Goal: Information Seeking & Learning: Compare options

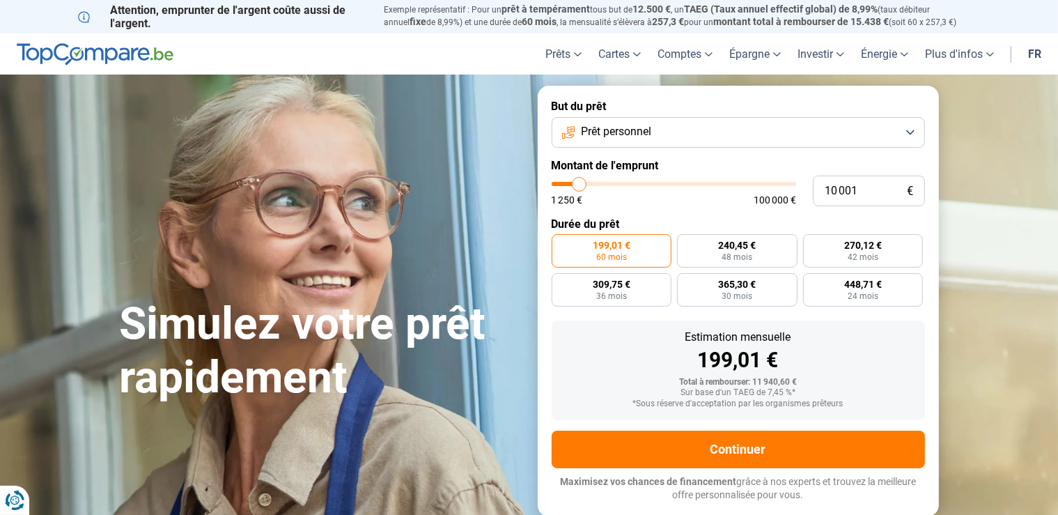
click at [653, 183] on div "10 001 € 1 250 € 100 000 €" at bounding box center [738, 191] width 373 height 31
type input "9 250"
type input "9250"
type input "9 500"
type input "9500"
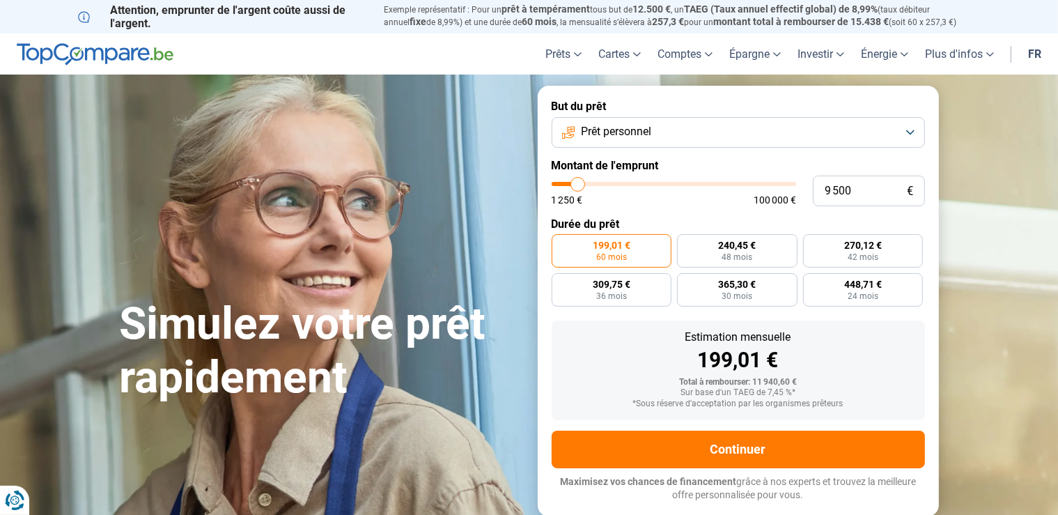
type input "9 750"
type input "9750"
type input "10 000"
type input "10000"
type input "10 250"
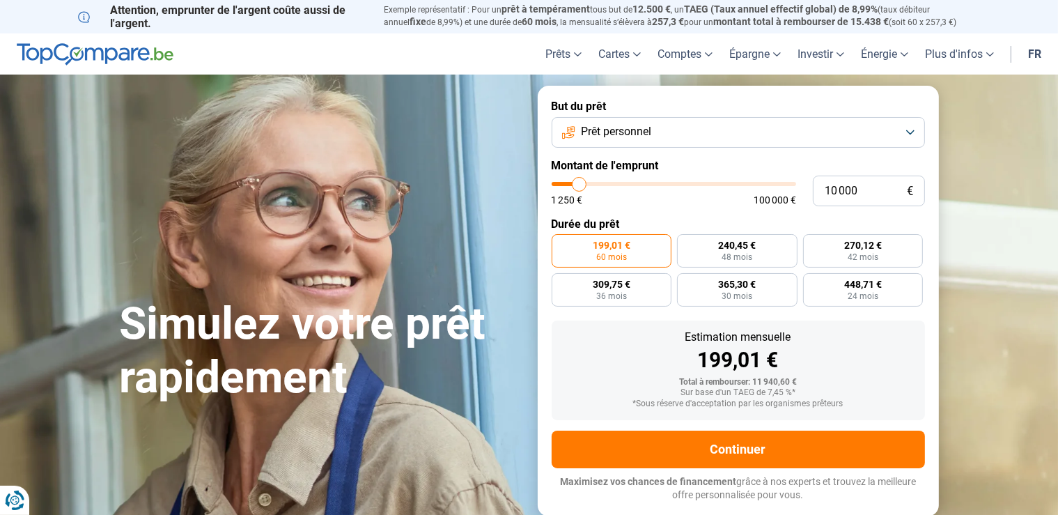
type input "10250"
type input "10 750"
type input "10750"
type input "11 750"
type input "11750"
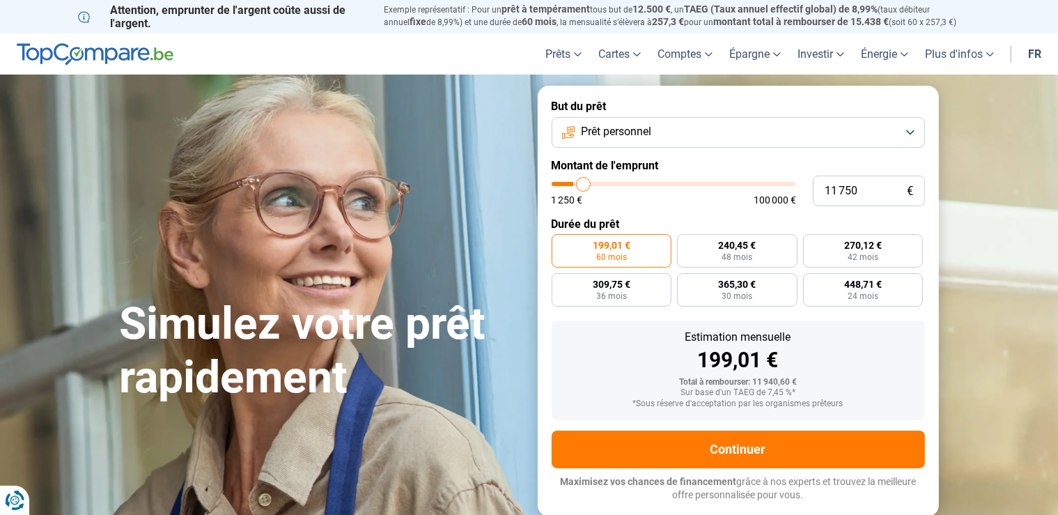
type input "12 000"
type input "12000"
type input "12 250"
type input "12250"
type input "13 000"
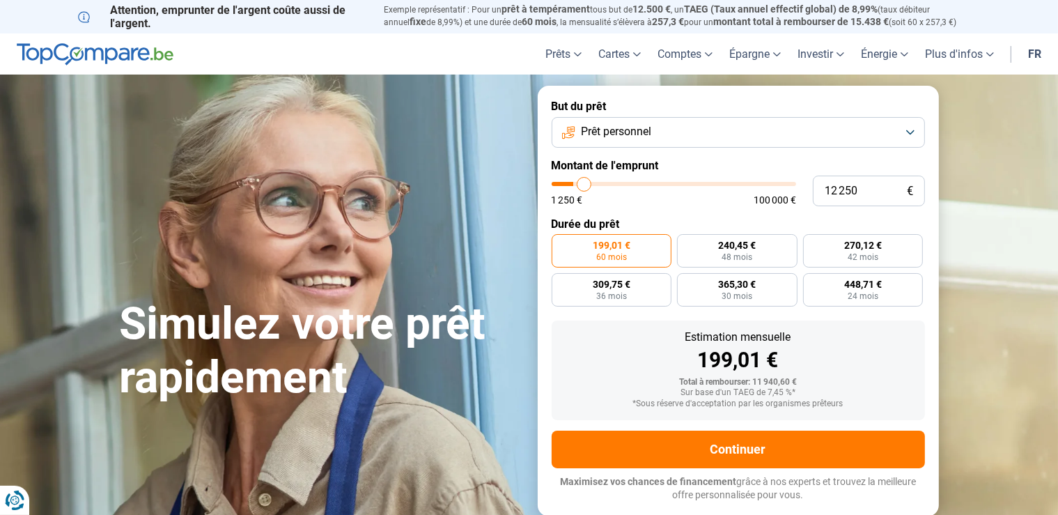
type input "13000"
type input "13 250"
type input "13250"
type input "13 500"
type input "13500"
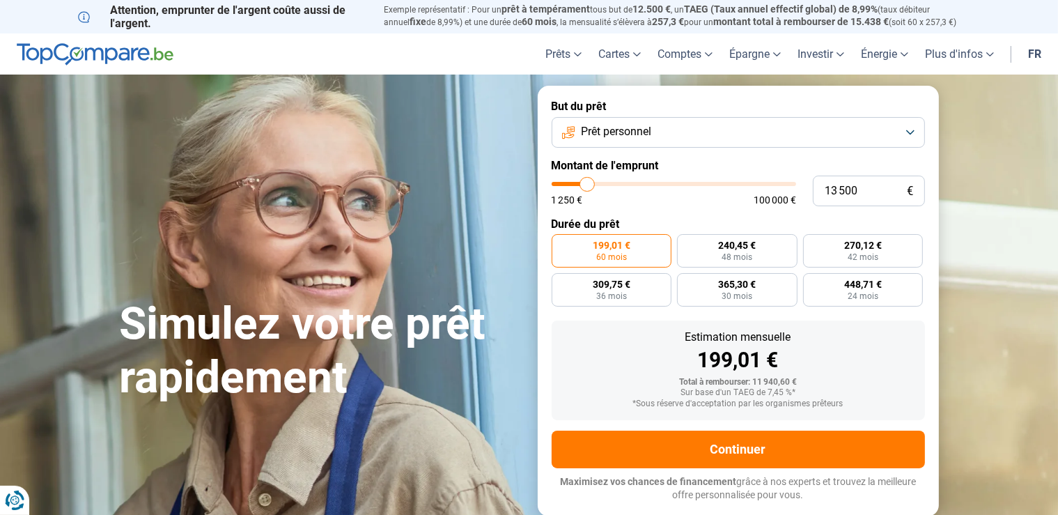
type input "14 000"
type input "14000"
type input "14 500"
type input "14500"
type input "14 750"
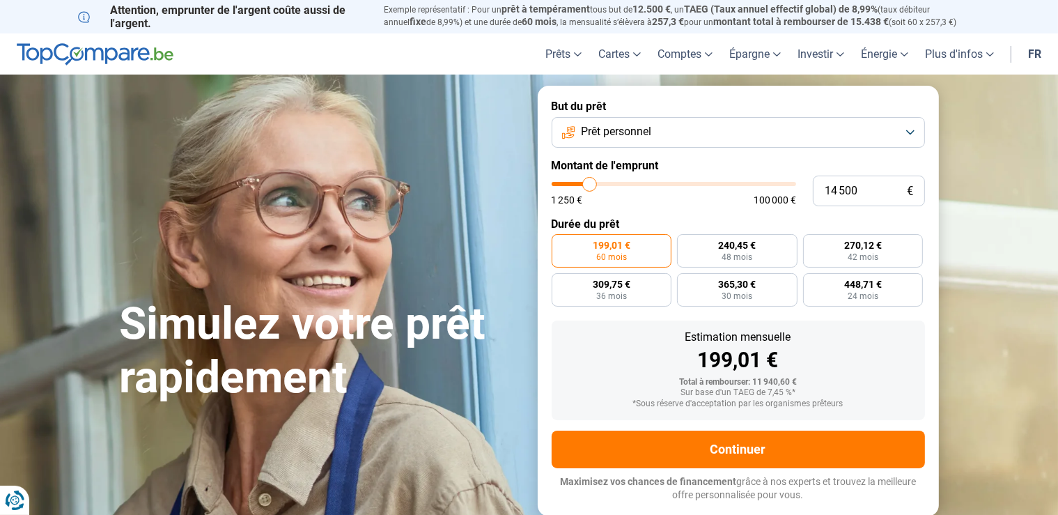
type input "14750"
type input "15 000"
type input "15000"
type input "15 500"
type input "15500"
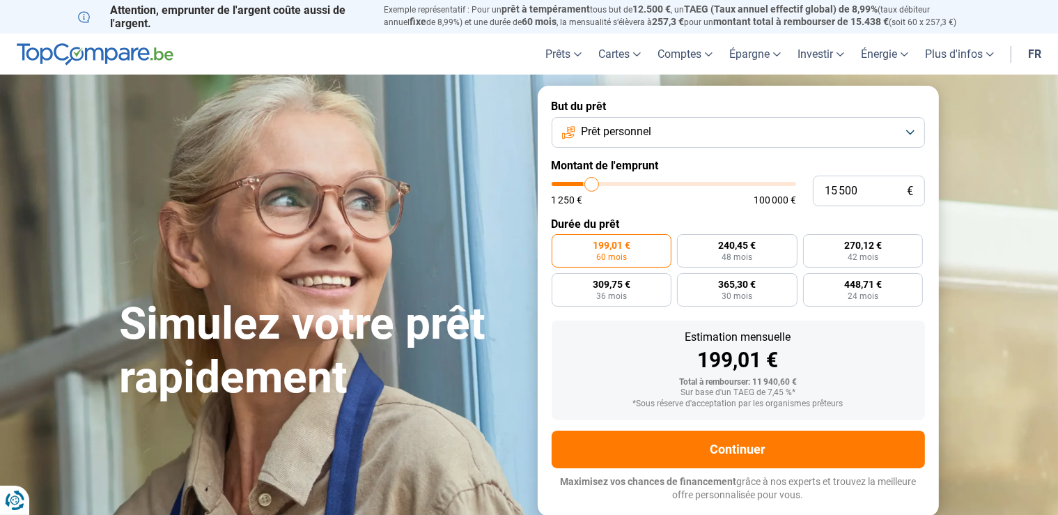
type input "15 750"
type input "15750"
type input "16 250"
type input "16250"
type input "16 500"
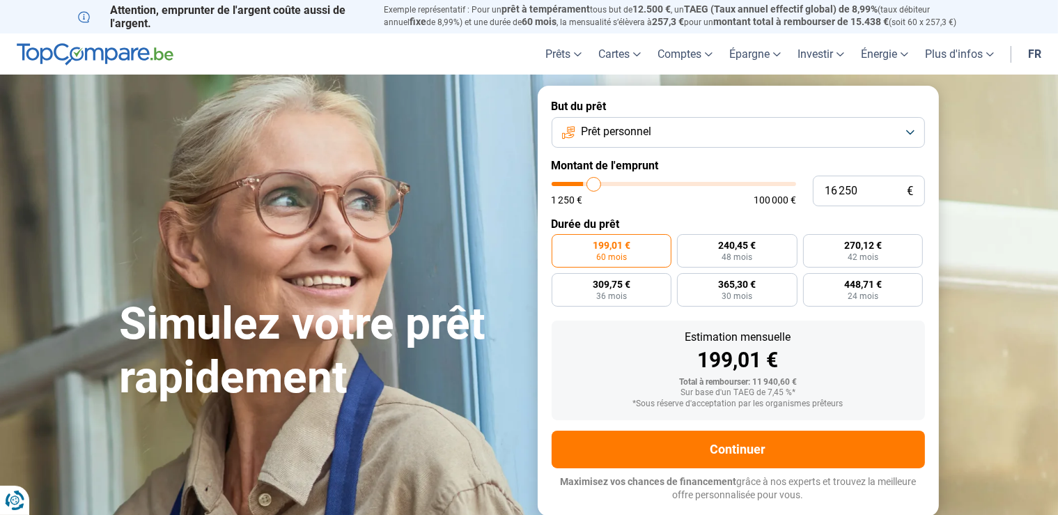
type input "16500"
type input "16 750"
type input "16750"
type input "17 000"
type input "17000"
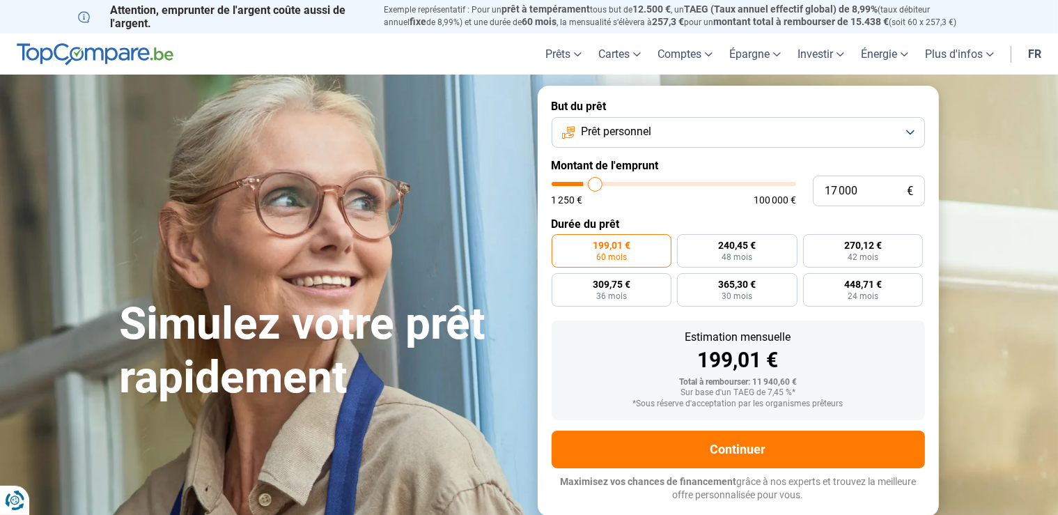
type input "17 250"
type input "17250"
type input "17 500"
type input "17500"
type input "18 000"
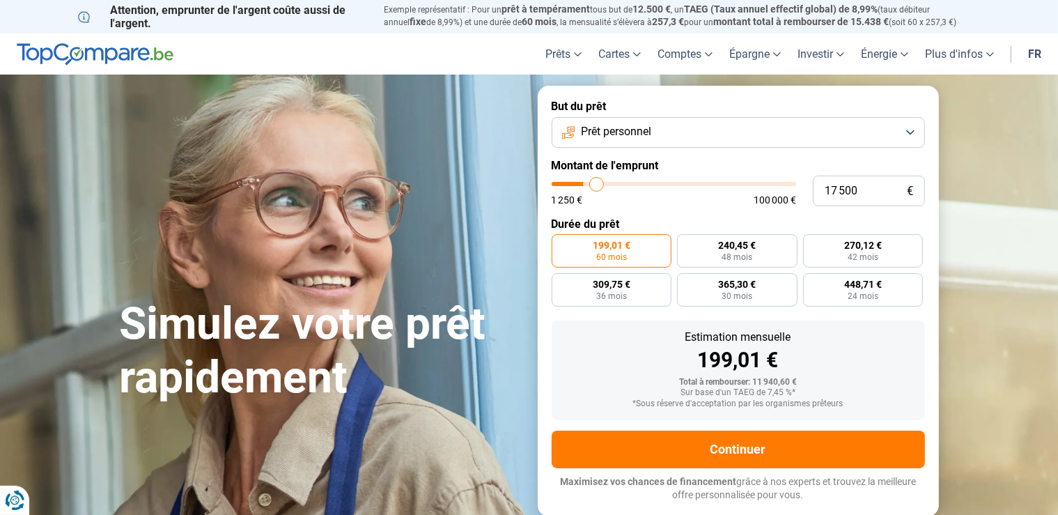
type input "18000"
type input "18 250"
type input "18250"
type input "18 500"
type input "18500"
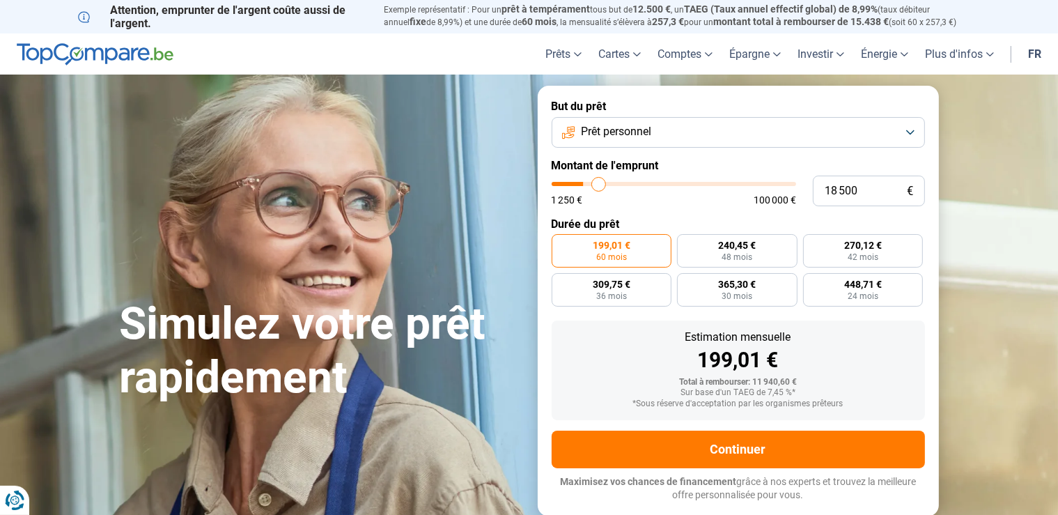
type input "18 750"
type input "18750"
type input "19 000"
type input "19000"
type input "19 250"
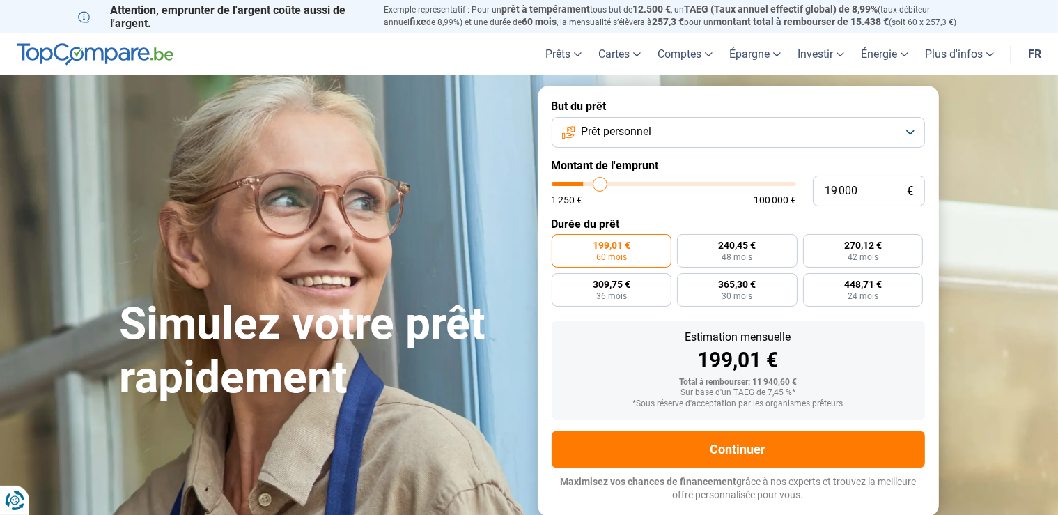
type input "19250"
type input "19 500"
type input "19500"
type input "19 750"
type input "19750"
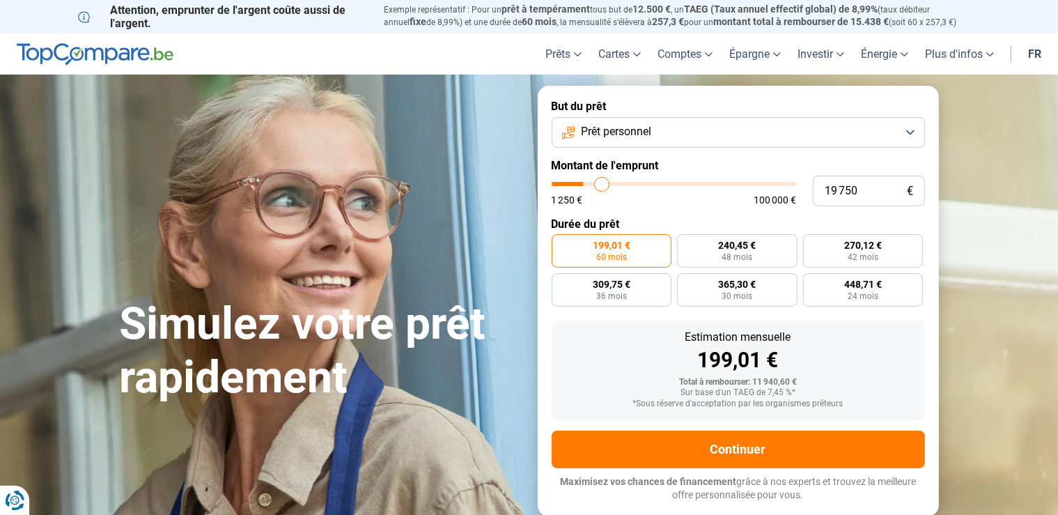
type input "20 000"
type input "20000"
type input "20 250"
type input "20250"
type input "20 500"
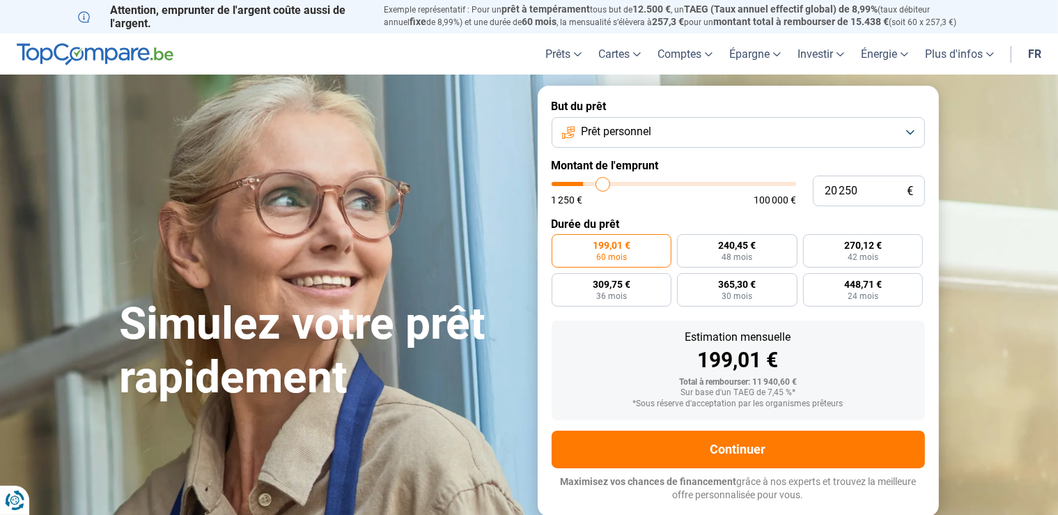
type input "20500"
type input "21 000"
type input "21000"
type input "21 250"
type input "21250"
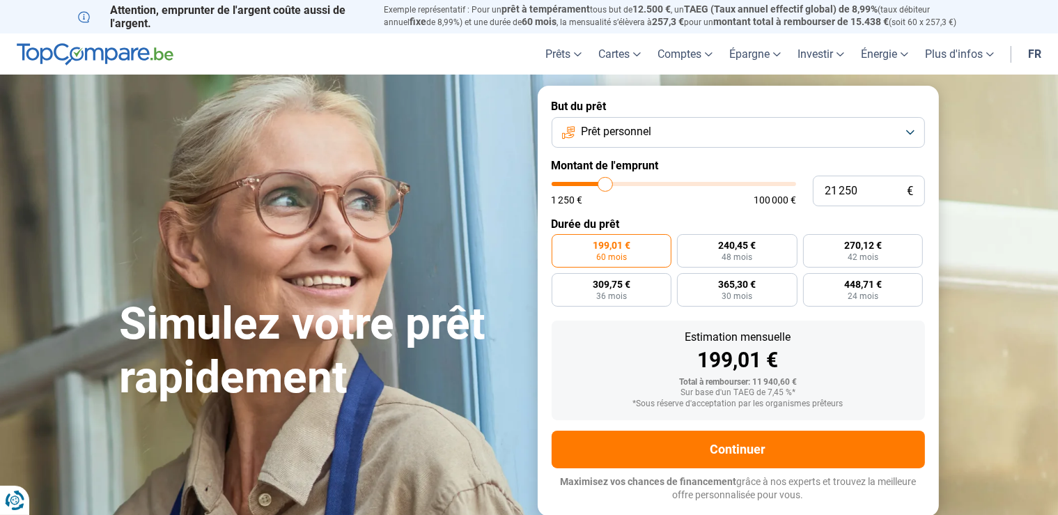
type input "21 750"
type input "21750"
type input "22 250"
type input "22250"
type input "22 750"
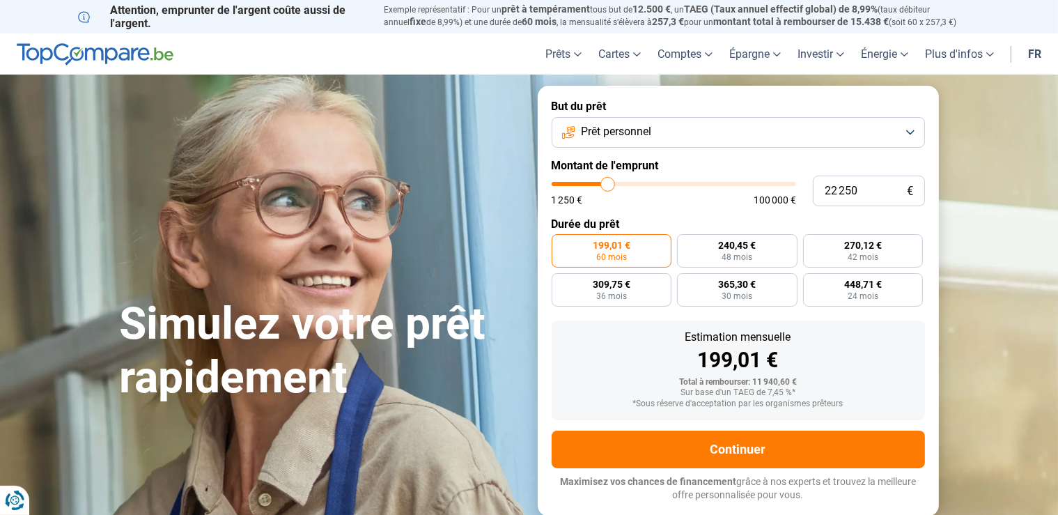
type input "22750"
type input "23 000"
type input "23000"
type input "23 250"
type input "23250"
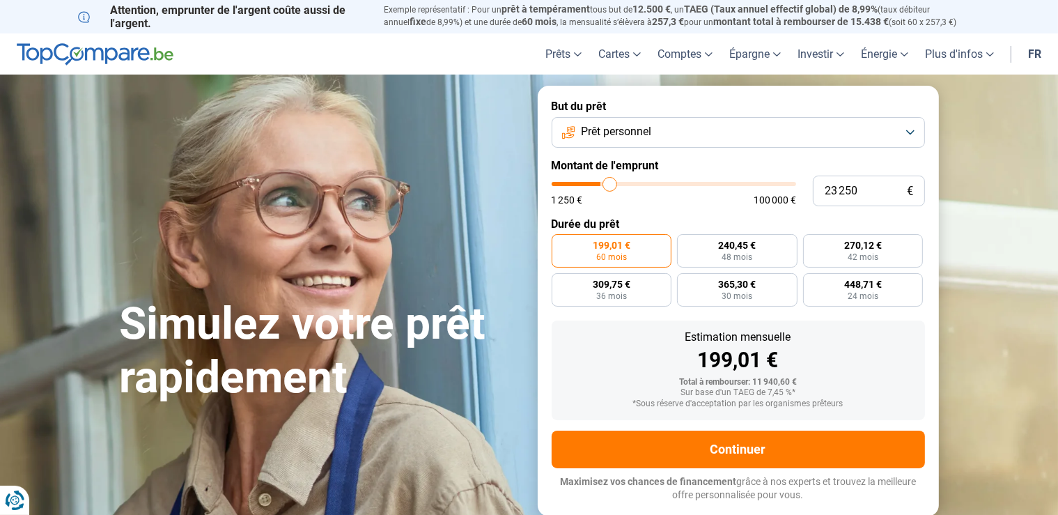
type input "23 500"
type input "23500"
type input "23 750"
type input "23750"
type input "24 000"
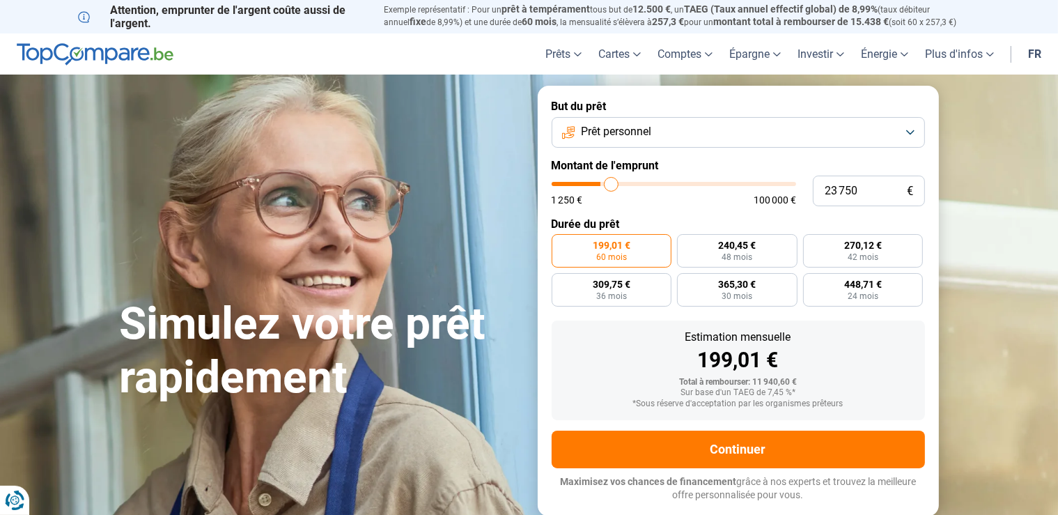
type input "24000"
type input "24 500"
type input "24500"
type input "25 000"
type input "25000"
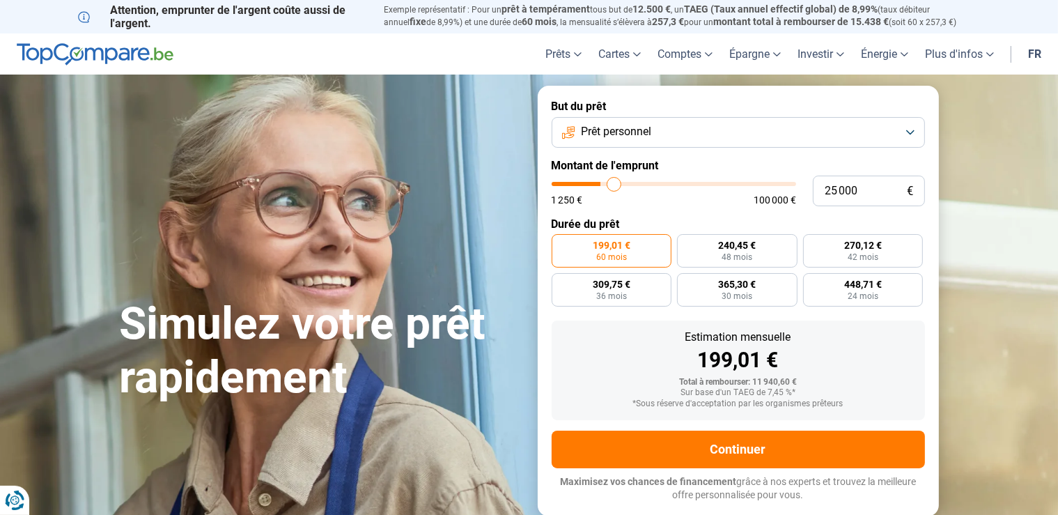
type input "25 250"
type input "25250"
type input "25 500"
type input "25500"
type input "25 750"
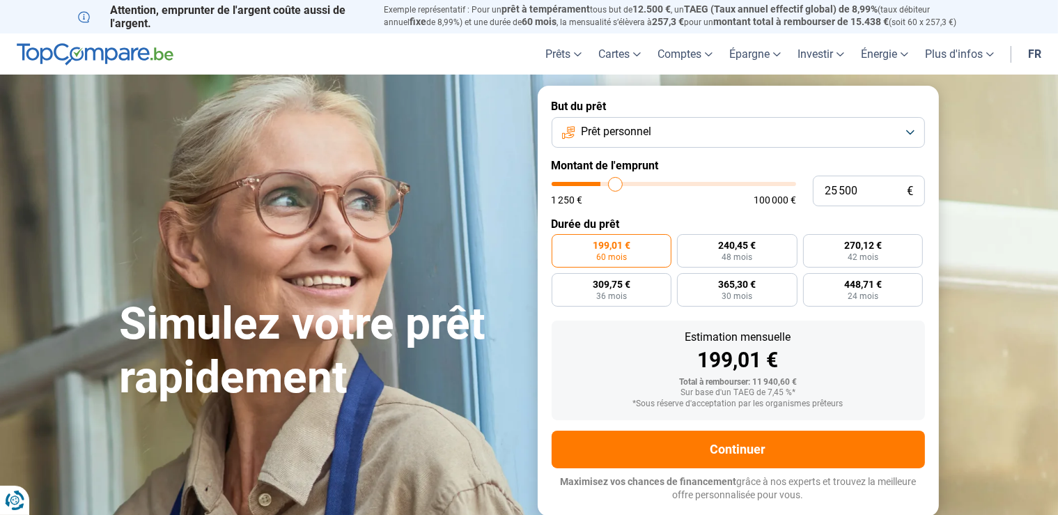
type input "25750"
type input "26 000"
type input "26000"
type input "26 500"
type input "26500"
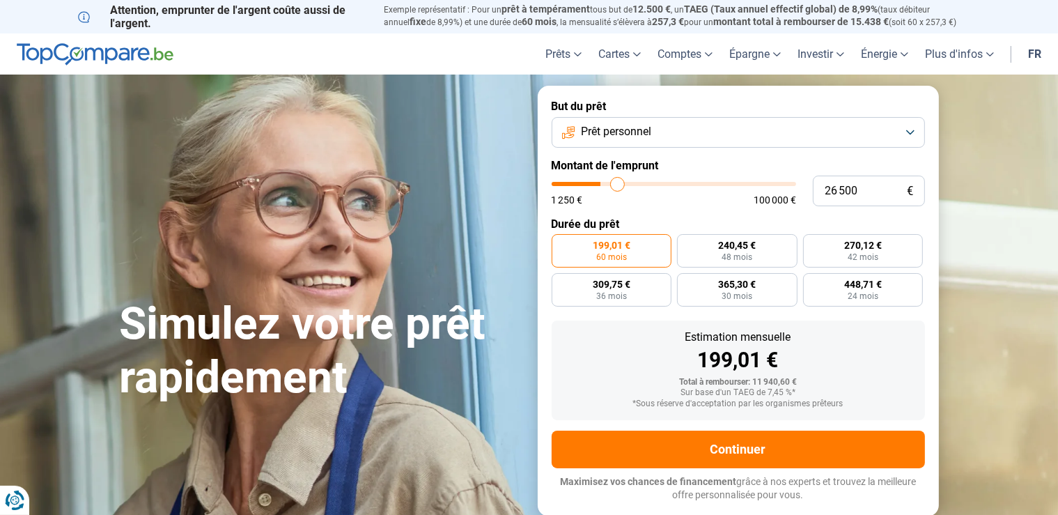
type input "27 250"
type input "27250"
type input "27 500"
type input "27500"
type input "27 750"
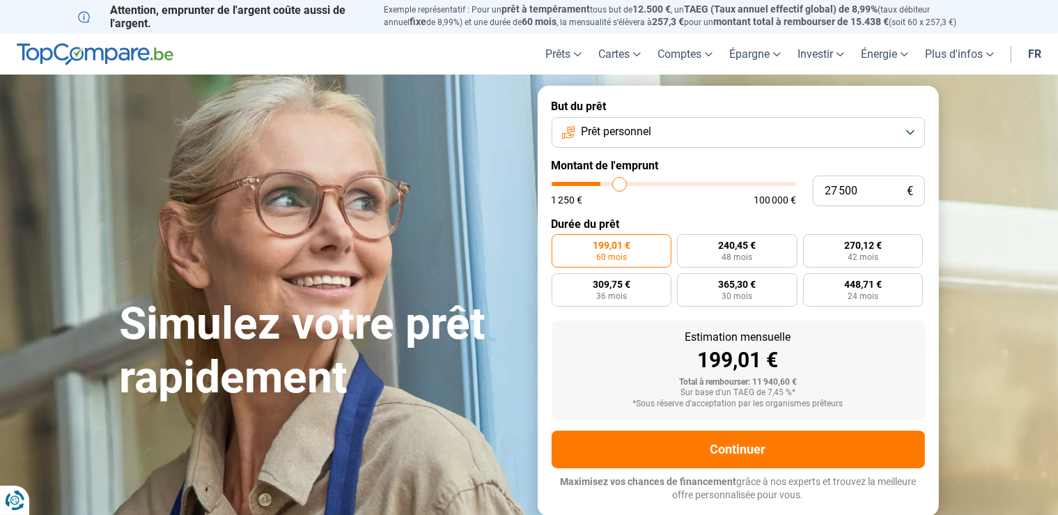
type input "27750"
type input "28 000"
type input "28000"
type input "28 250"
type input "28250"
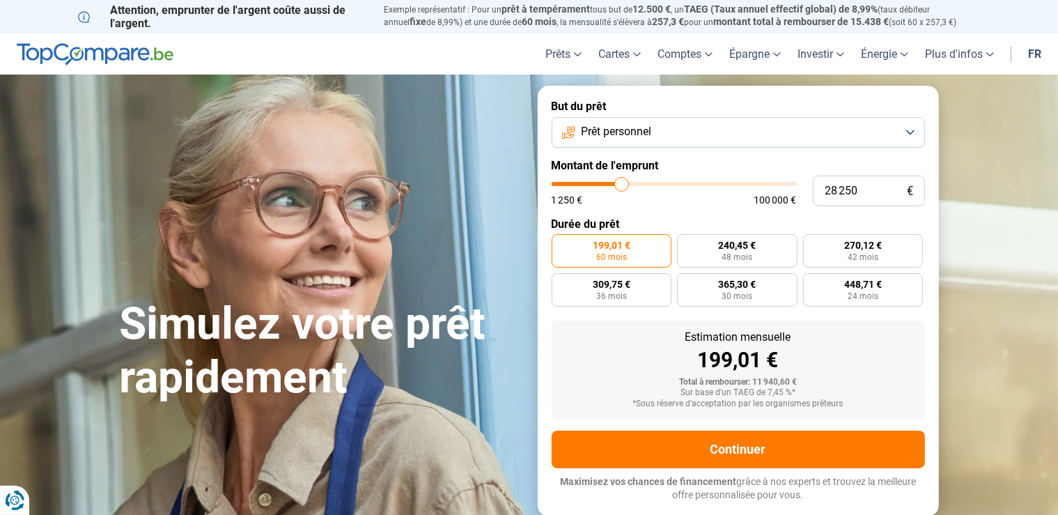
type input "28 750"
type input "28750"
type input "29 250"
type input "29250"
type input "29 500"
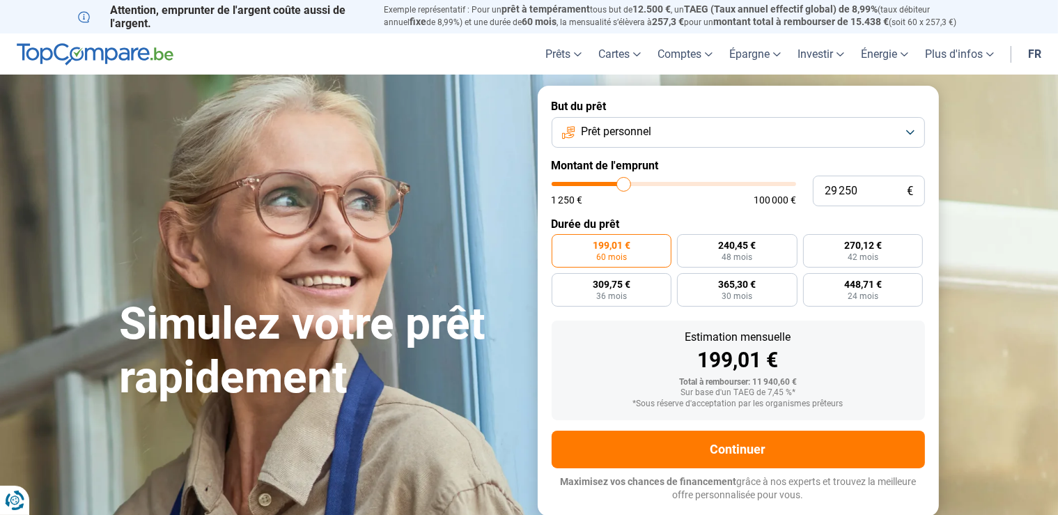
type input "29500"
type input "29 750"
type input "29750"
type input "30 000"
type input "30000"
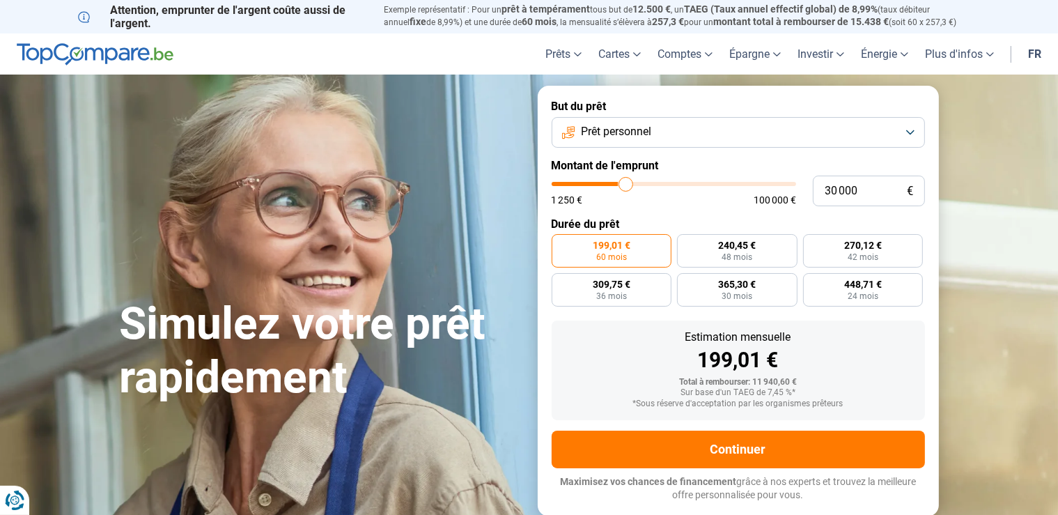
type input "30 250"
type input "30250"
type input "30 500"
type input "30500"
type input "31 000"
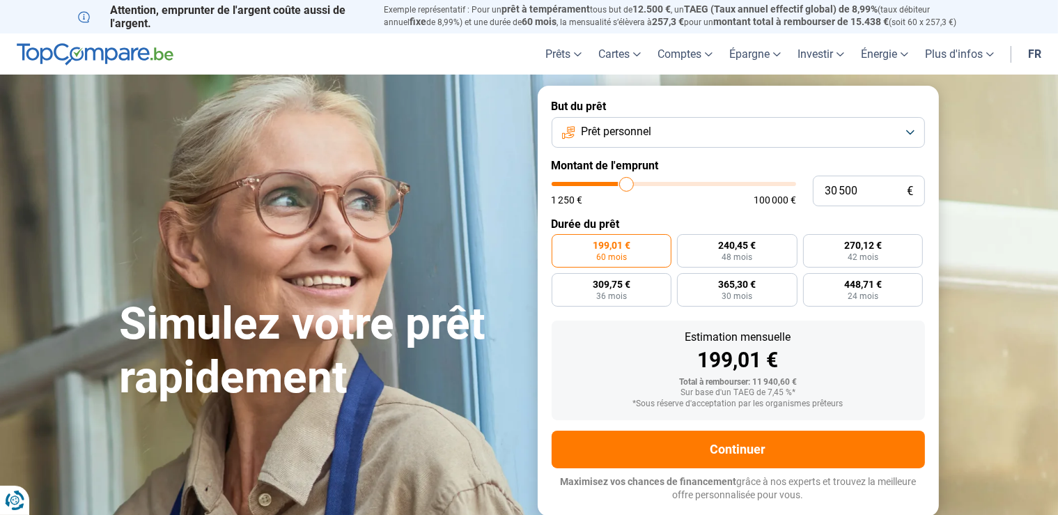
type input "31000"
type input "31 500"
type input "31500"
type input "31 750"
type input "31750"
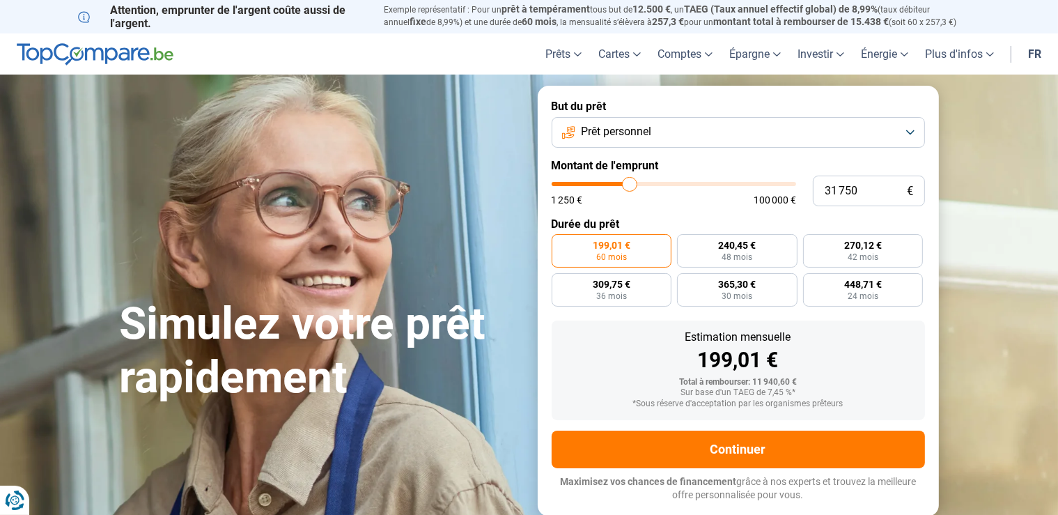
type input "32 000"
type input "32000"
type input "32 250"
type input "32250"
type input "32 500"
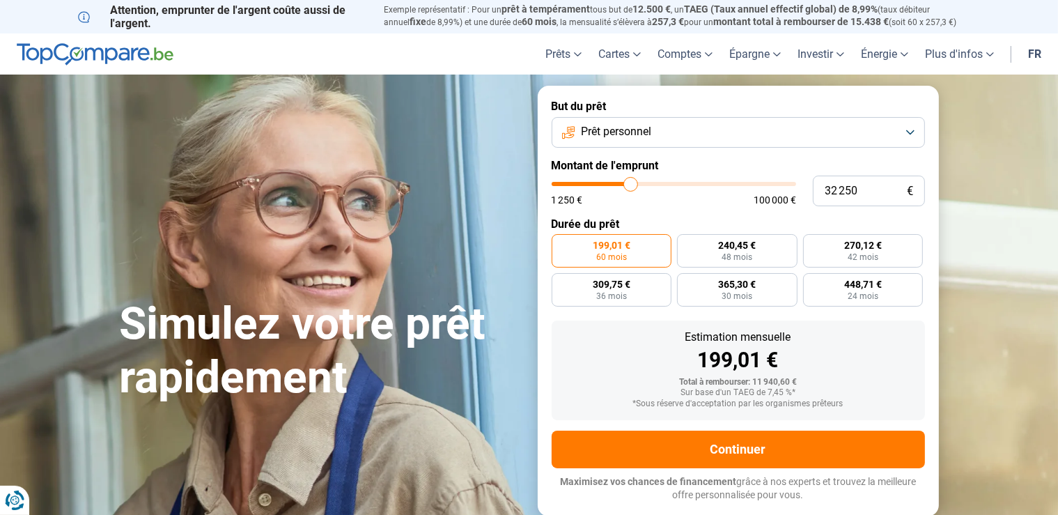
type input "32500"
type input "32 250"
type input "32250"
type input "32 000"
type input "32000"
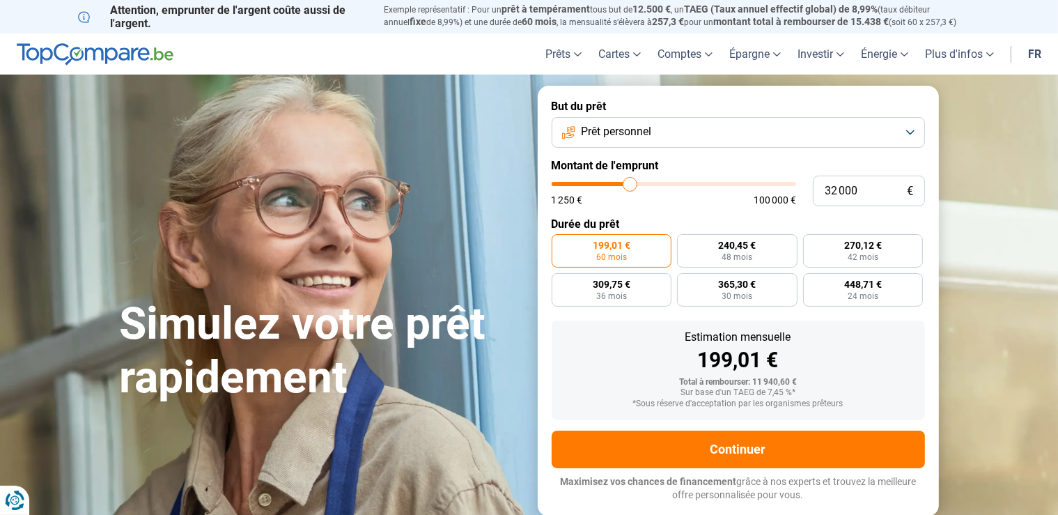
type input "31 500"
type input "31500"
type input "31 250"
drag, startPoint x: 580, startPoint y: 185, endPoint x: 627, endPoint y: 181, distance: 47.6
type input "31000"
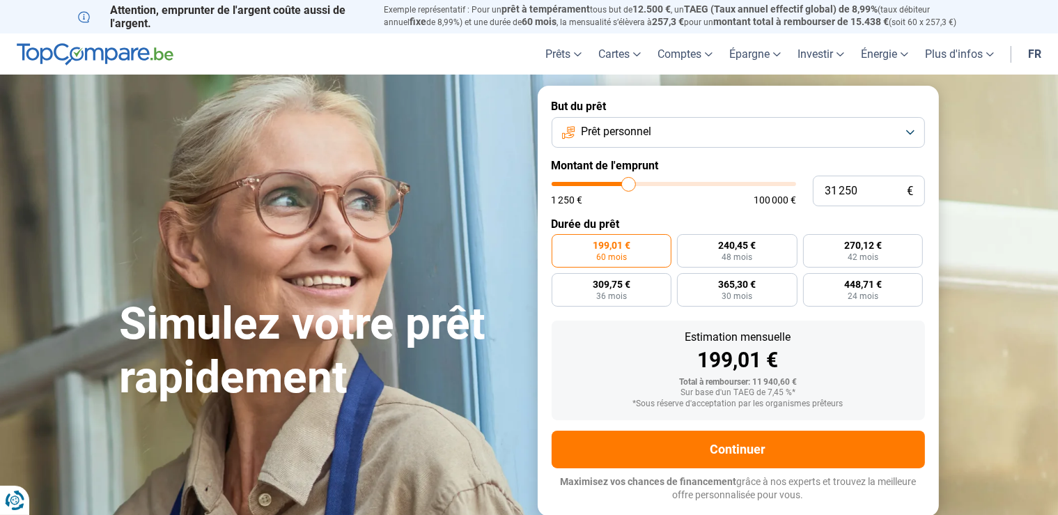
click at [628, 182] on input "range" at bounding box center [674, 184] width 245 height 4
type input "31 000"
radio input "false"
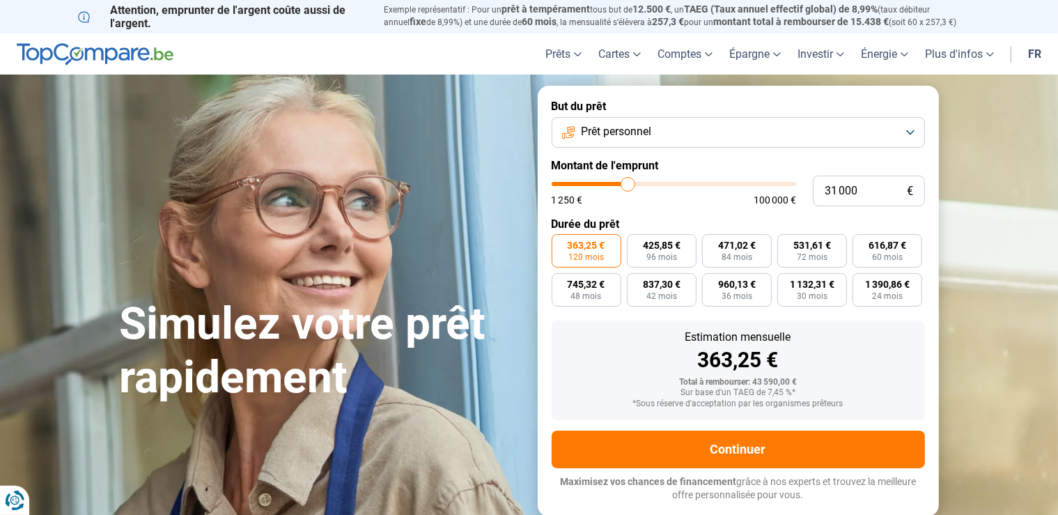
click at [600, 248] on span "363,25 €" at bounding box center [587, 245] width 38 height 10
click at [561, 243] on input "363,25 € 120 mois" at bounding box center [556, 238] width 9 height 9
click at [835, 190] on input "31 000" at bounding box center [869, 191] width 112 height 31
type input "3 000"
type input "3000"
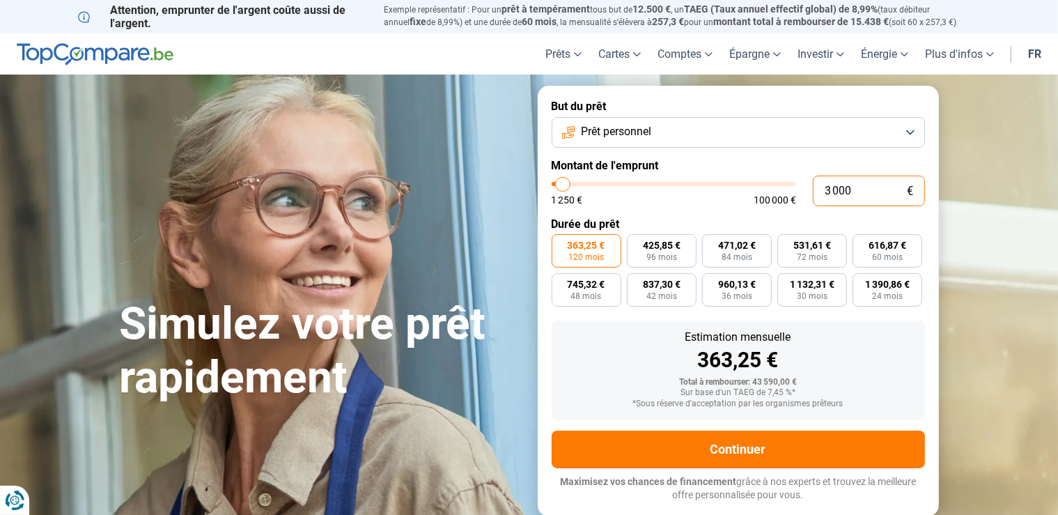
type input "32 000"
type input "32000"
type input "32 000"
click at [643, 377] on div "Estimation mensuelle 374,97 € Total à rembourser: 44 996,40 € Sur base d'un TAE…" at bounding box center [738, 370] width 373 height 100
